Goal: Task Accomplishment & Management: Manage account settings

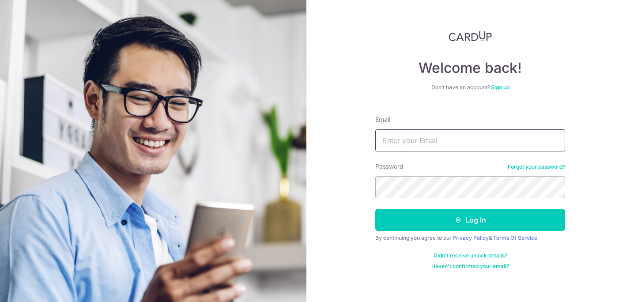
click at [455, 134] on input "Email" at bounding box center [471, 140] width 190 height 22
type input "[EMAIL_ADDRESS][DOMAIN_NAME]"
click at [376, 209] on button "Log in" at bounding box center [471, 220] width 190 height 22
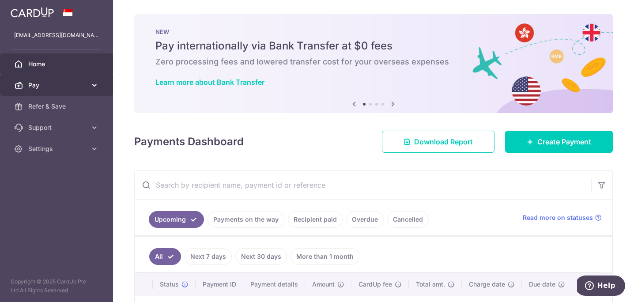
click at [86, 89] on span "Pay" at bounding box center [57, 85] width 58 height 9
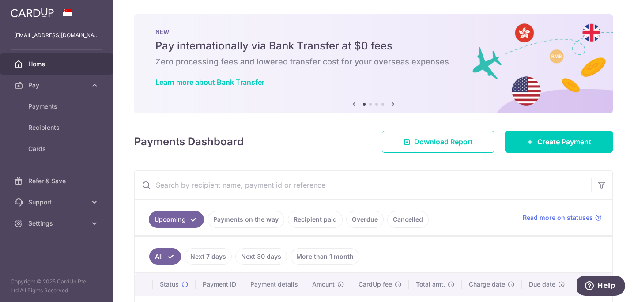
scroll to position [129, 0]
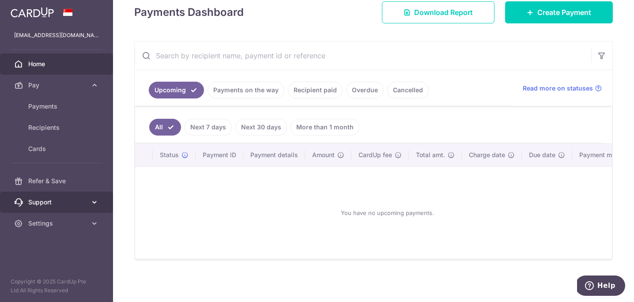
click at [53, 203] on span "Support" at bounding box center [57, 202] width 58 height 9
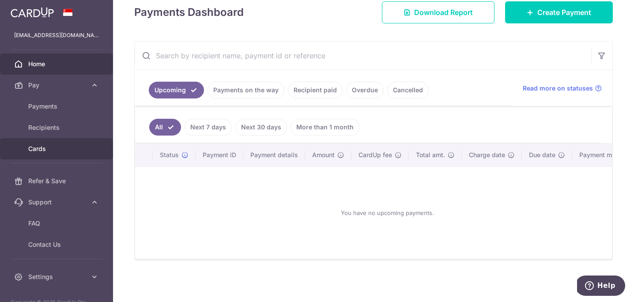
click at [61, 149] on span "Cards" at bounding box center [57, 148] width 58 height 9
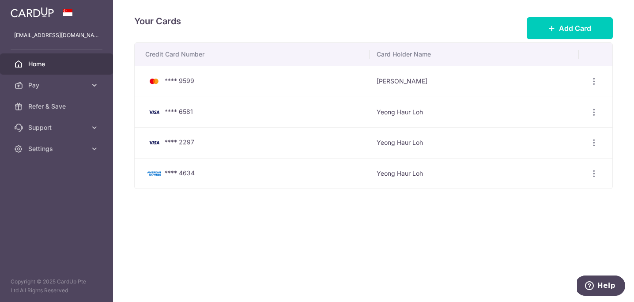
click at [62, 63] on span "Home" at bounding box center [57, 64] width 58 height 9
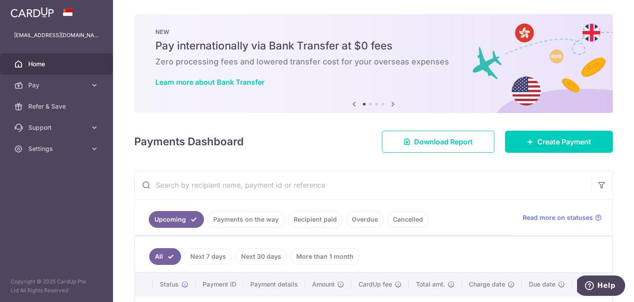
click at [392, 102] on icon at bounding box center [393, 104] width 11 height 11
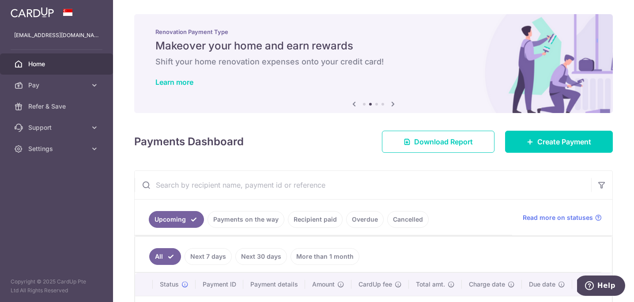
click at [392, 102] on icon at bounding box center [393, 104] width 11 height 11
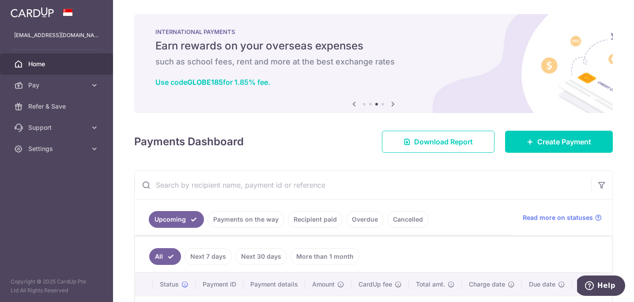
click at [392, 102] on icon at bounding box center [393, 104] width 11 height 11
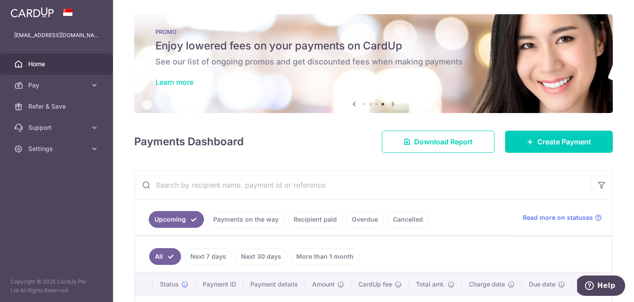
click at [165, 79] on link "Learn more" at bounding box center [175, 82] width 38 height 9
